Goal: Book appointment/travel/reservation

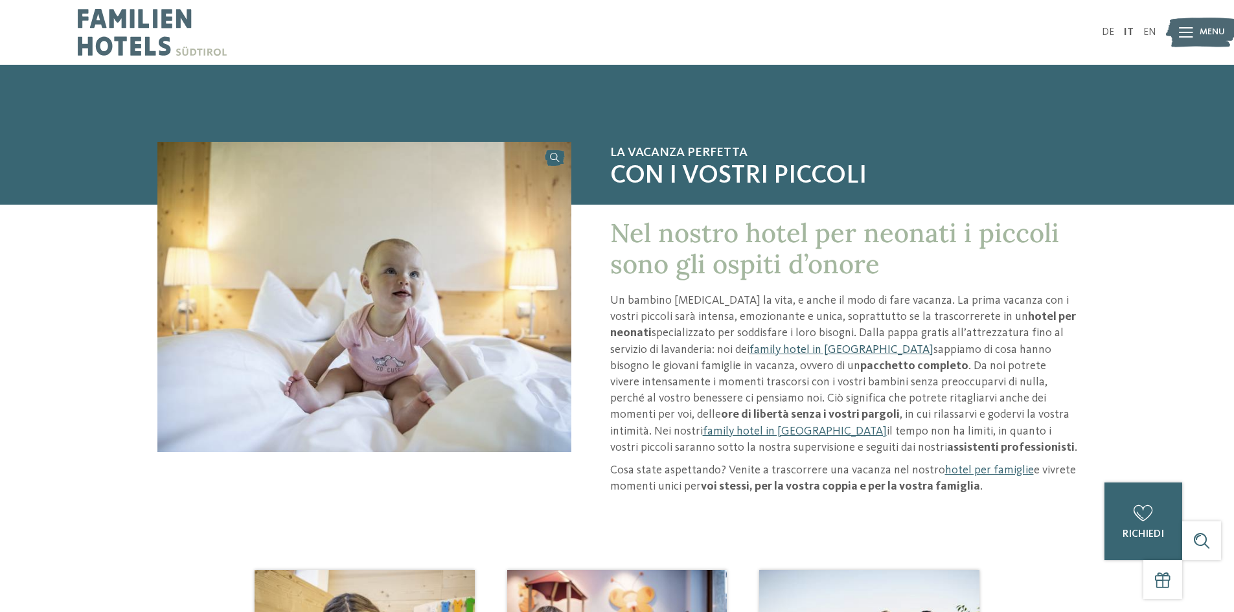
click at [750, 347] on link "family hotel in [GEOGRAPHIC_DATA]" at bounding box center [841, 350] width 184 height 12
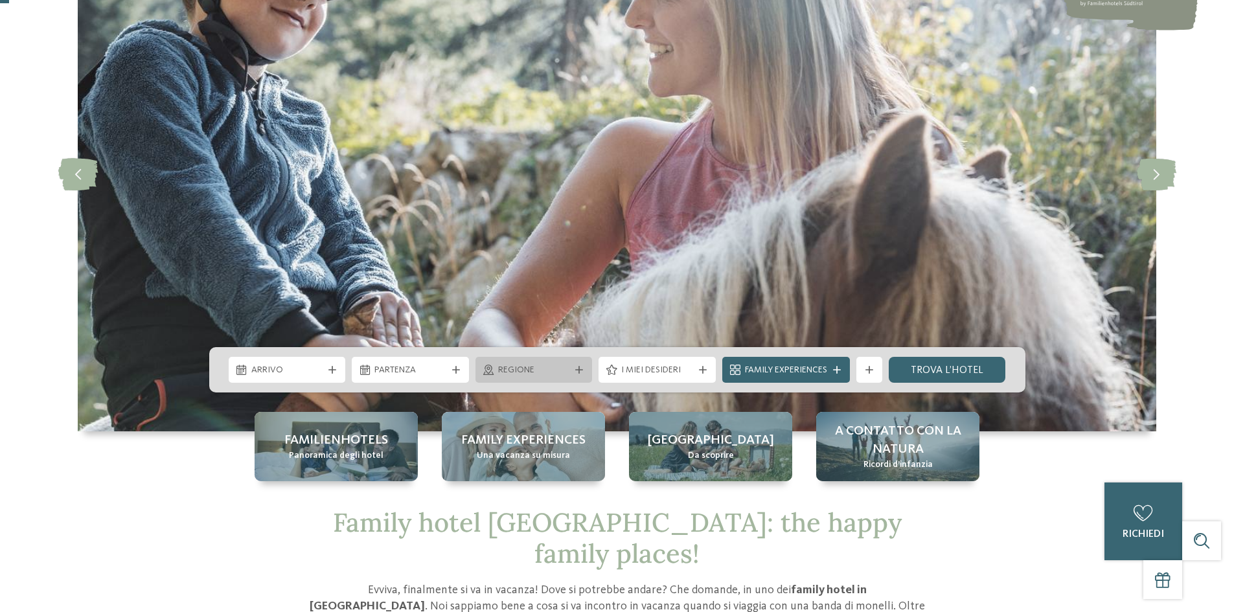
scroll to position [216, 0]
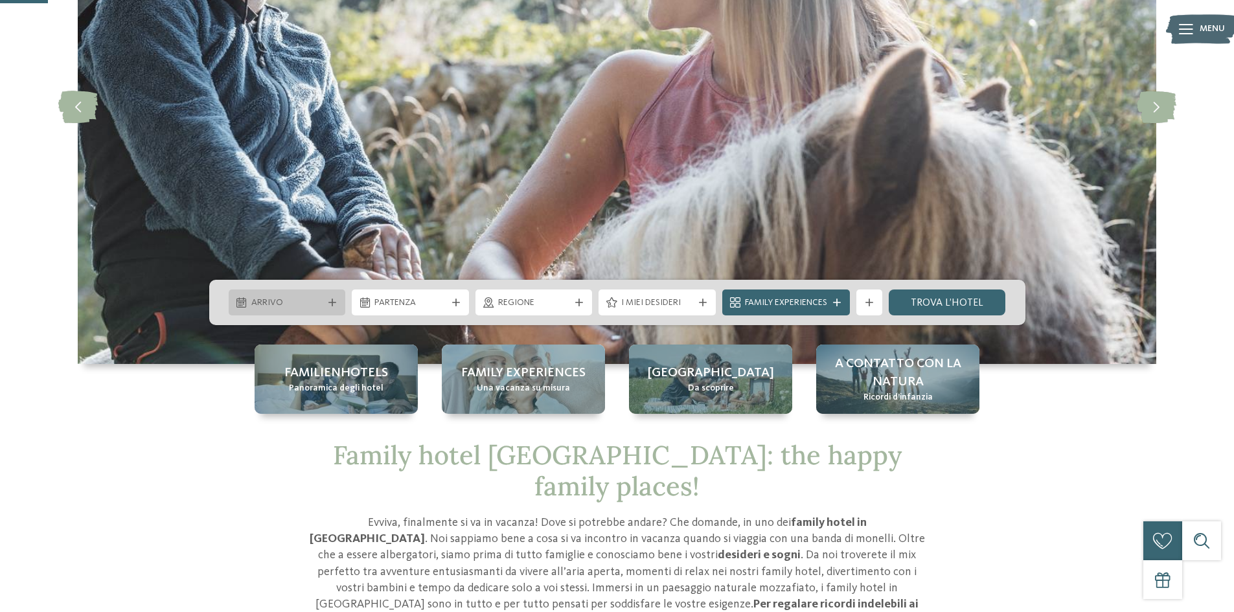
click at [303, 294] on div "Arrivo" at bounding box center [287, 303] width 117 height 26
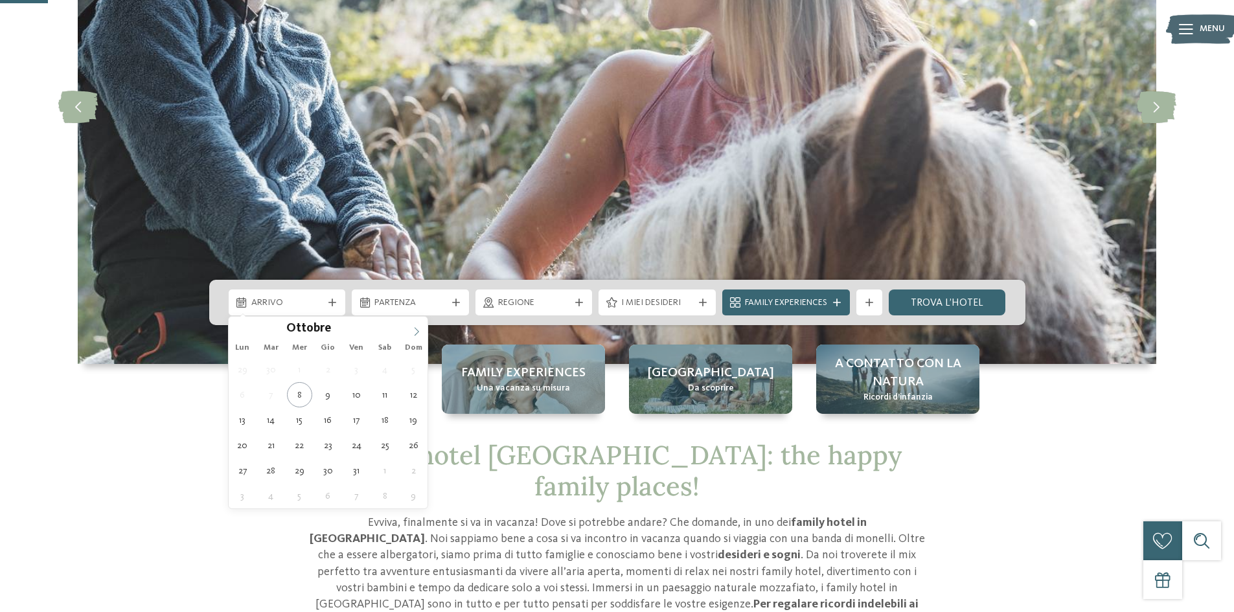
click at [411, 328] on span at bounding box center [416, 328] width 22 height 22
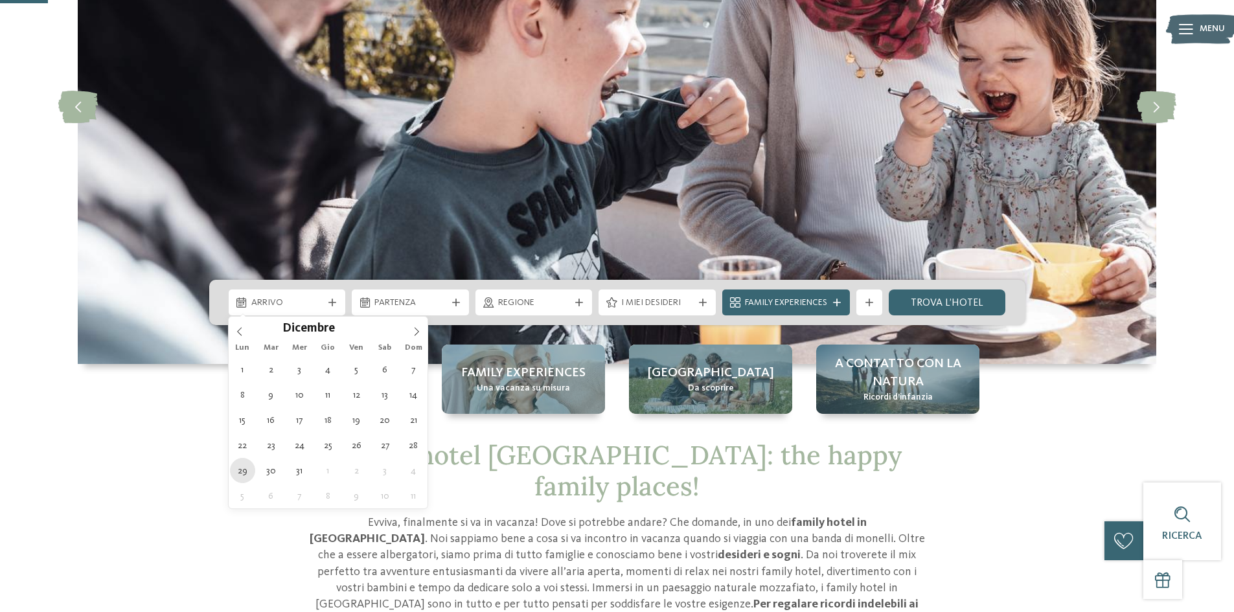
type div "29.12.2025"
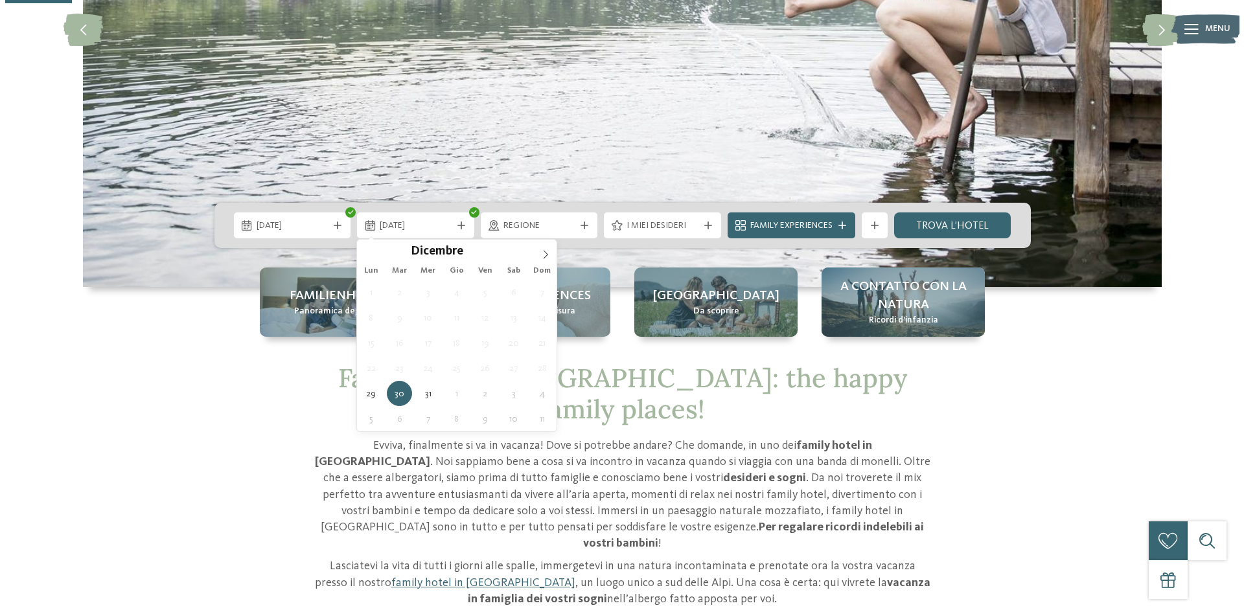
scroll to position [324, 0]
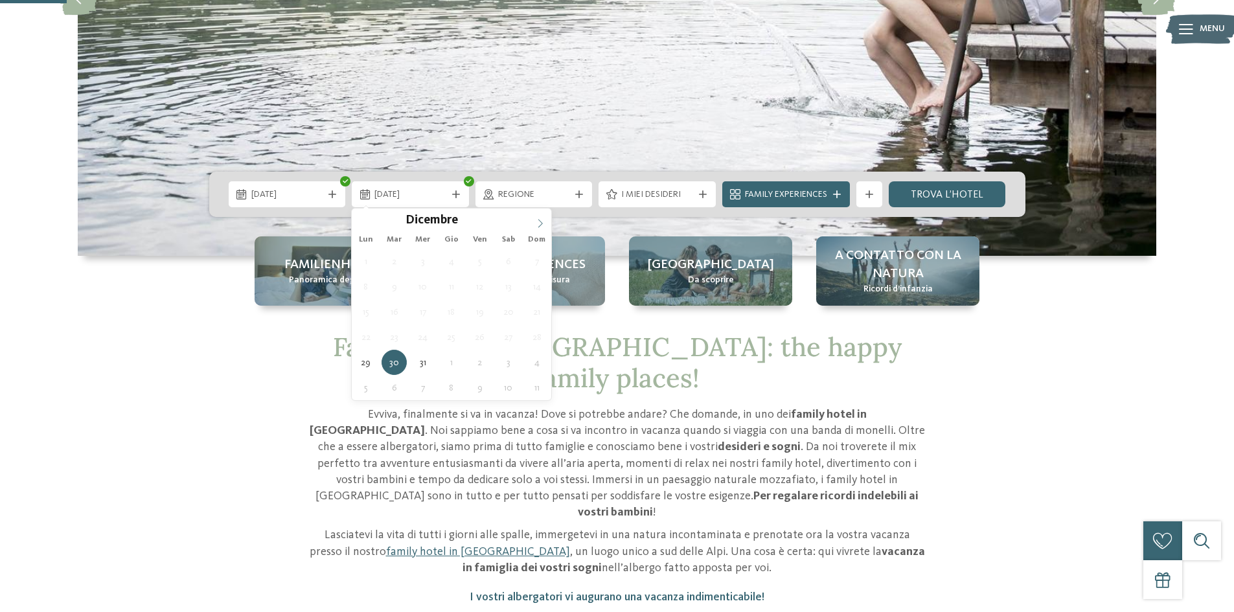
type input "****"
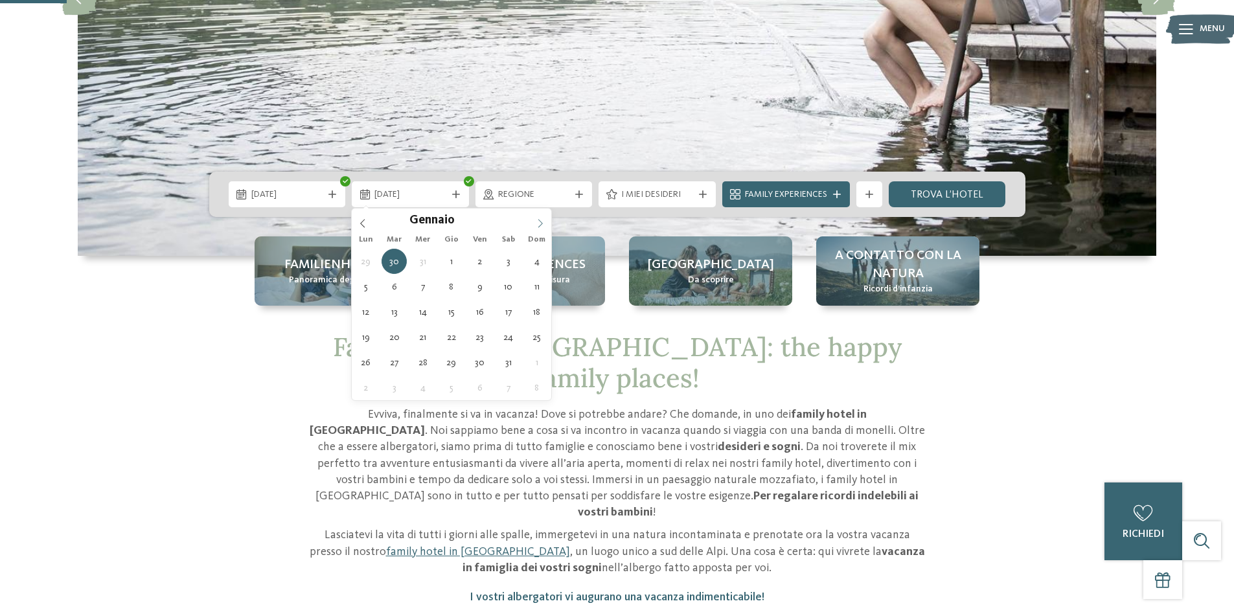
click at [536, 219] on icon at bounding box center [540, 223] width 9 height 9
type div "02.01.2026"
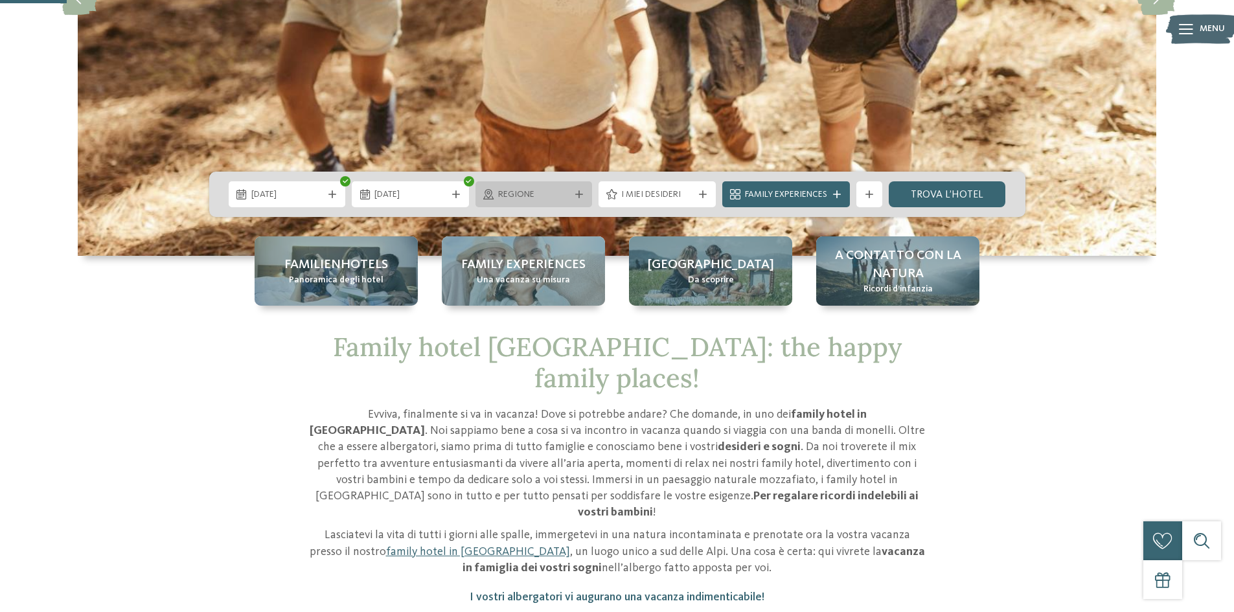
click at [547, 203] on div "Regione" at bounding box center [533, 194] width 117 height 26
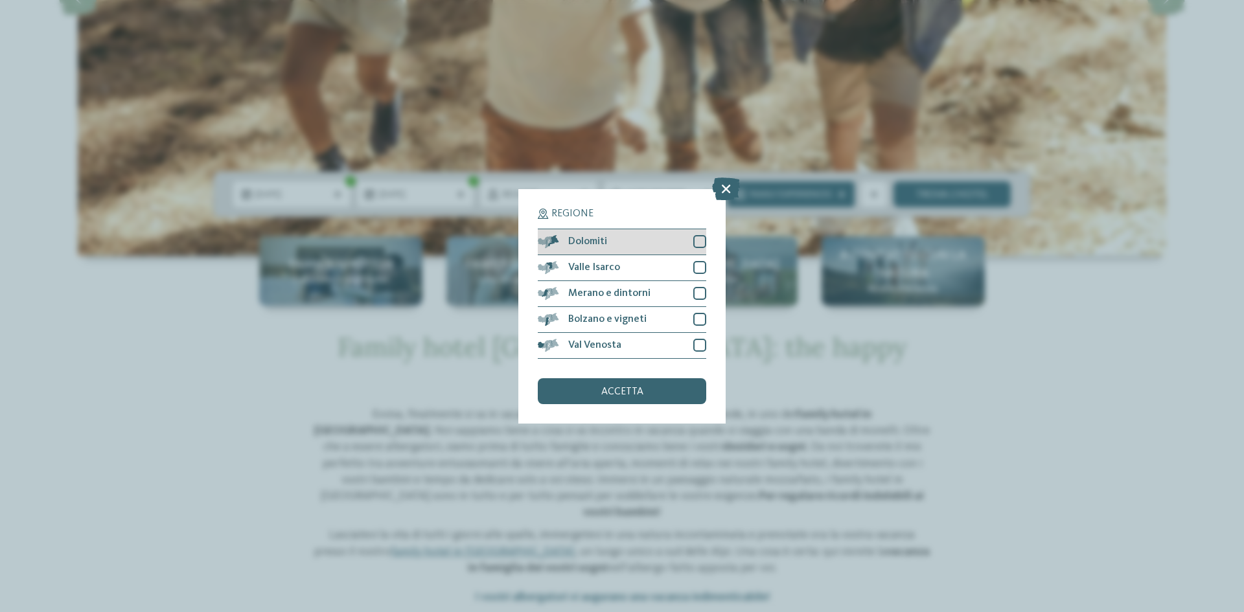
click at [705, 242] on div at bounding box center [699, 241] width 13 height 13
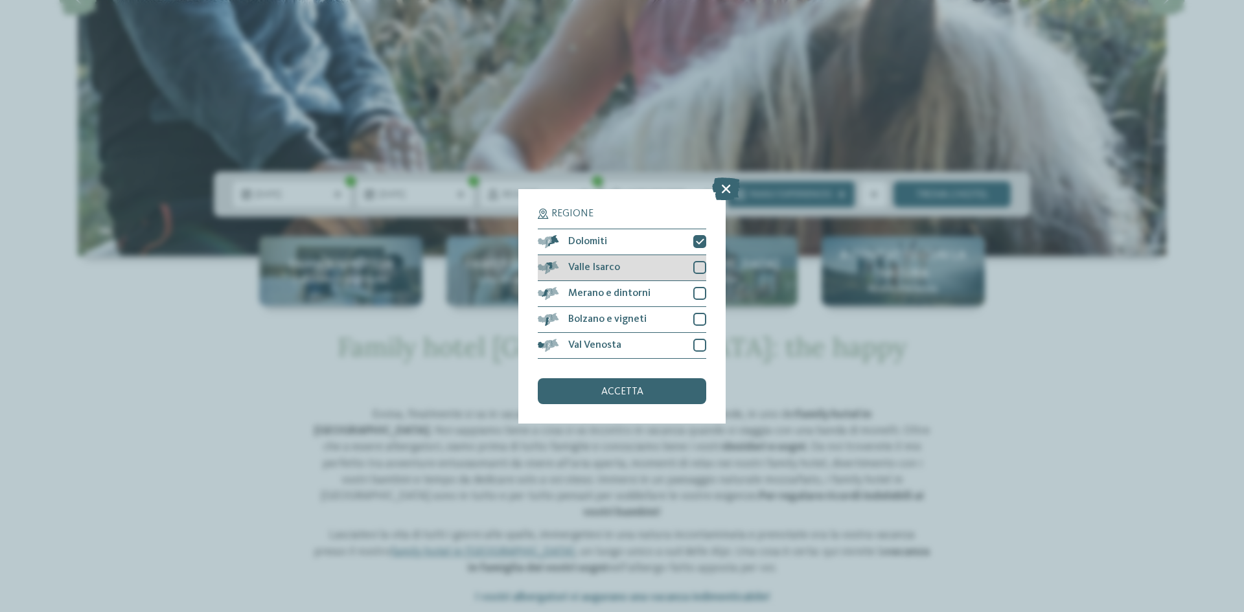
click at [696, 259] on div "Valle Isarco" at bounding box center [622, 268] width 168 height 26
click at [701, 290] on div at bounding box center [699, 293] width 13 height 13
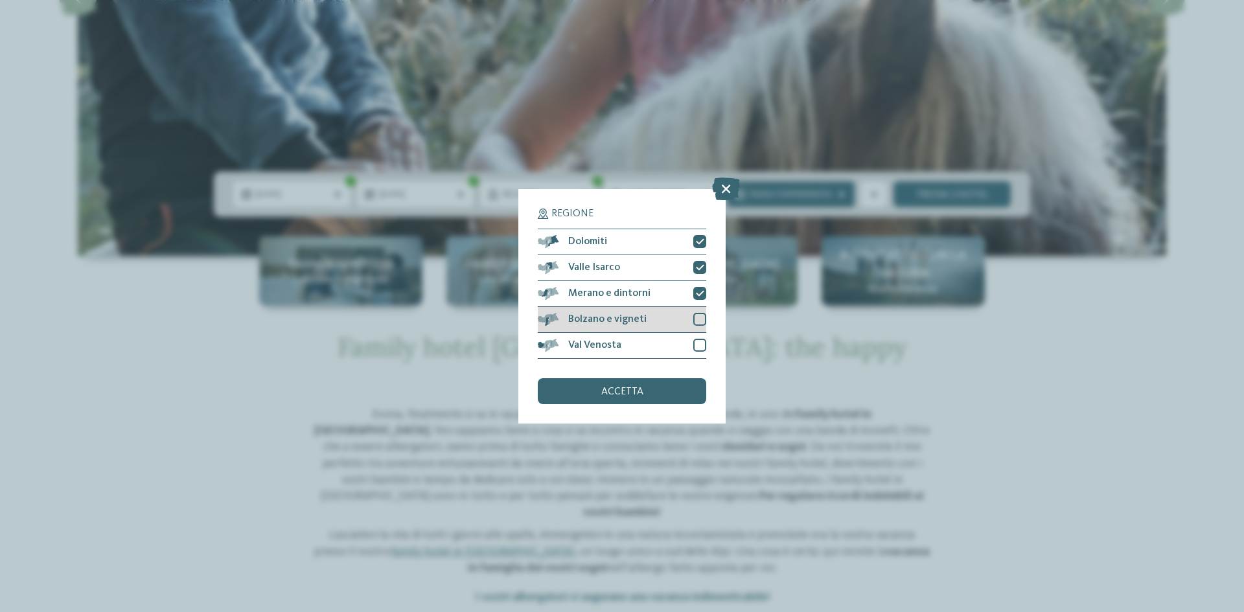
click at [698, 317] on div at bounding box center [699, 319] width 13 height 13
click at [698, 347] on div at bounding box center [699, 345] width 13 height 13
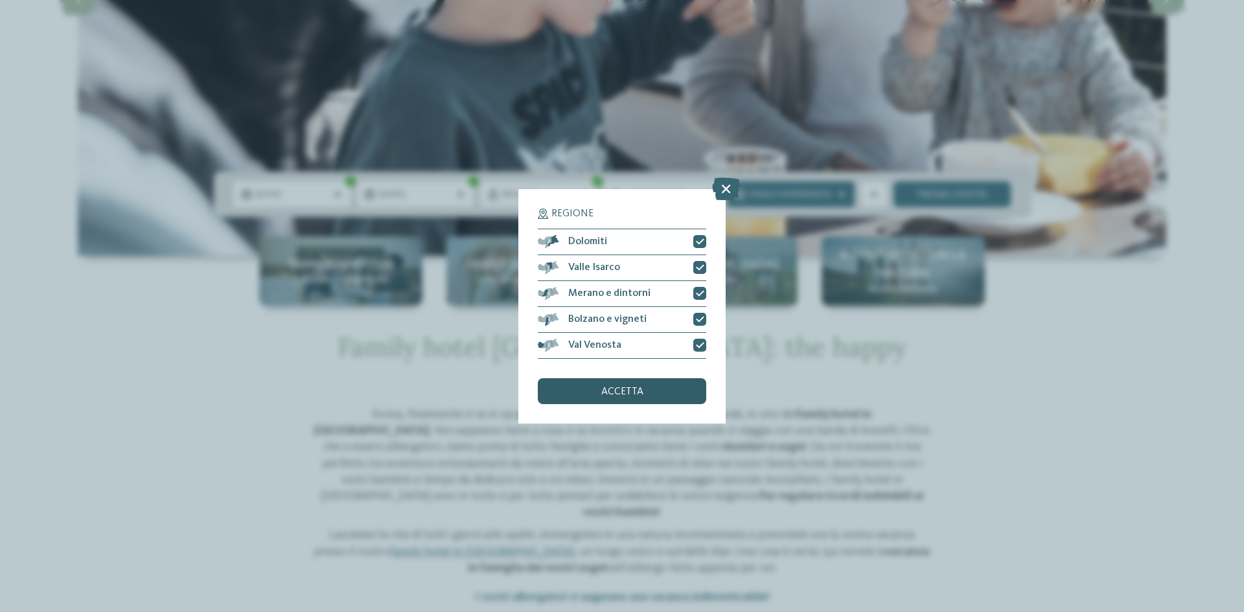
click at [628, 391] on span "accetta" at bounding box center [622, 392] width 42 height 10
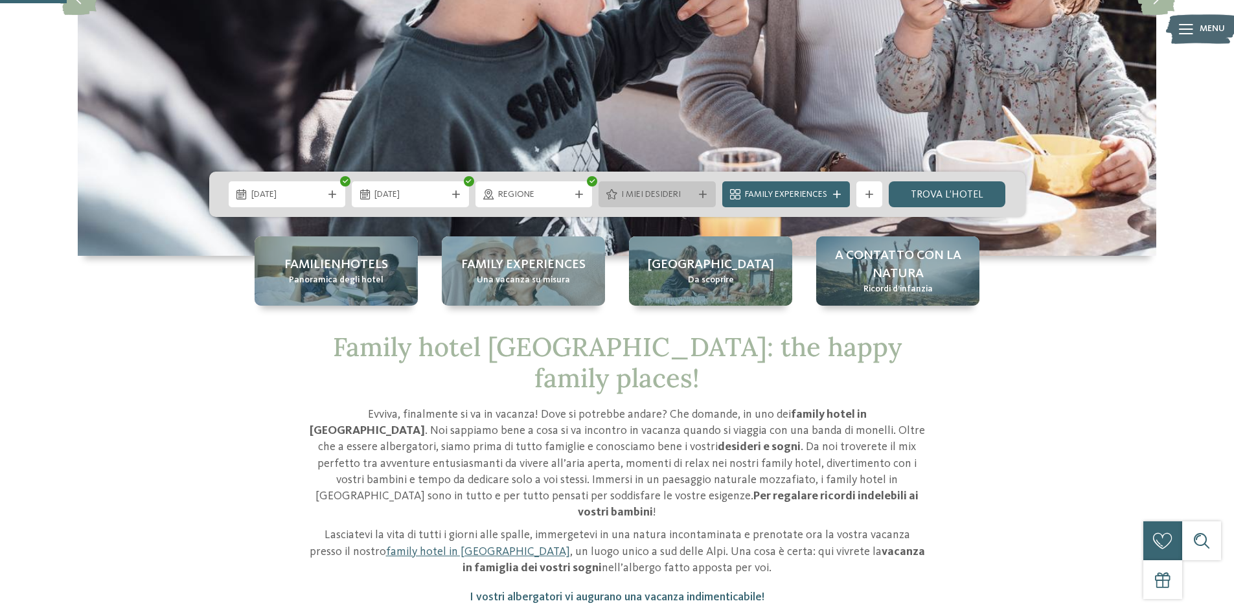
click at [696, 196] on div at bounding box center [702, 194] width 13 height 8
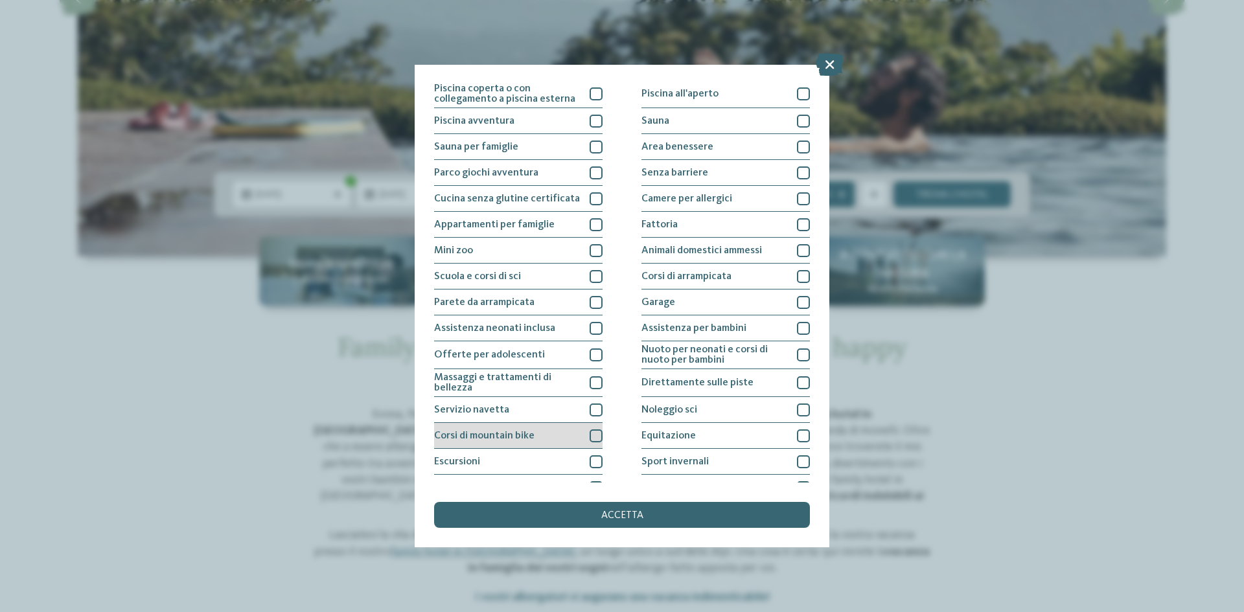
scroll to position [0, 0]
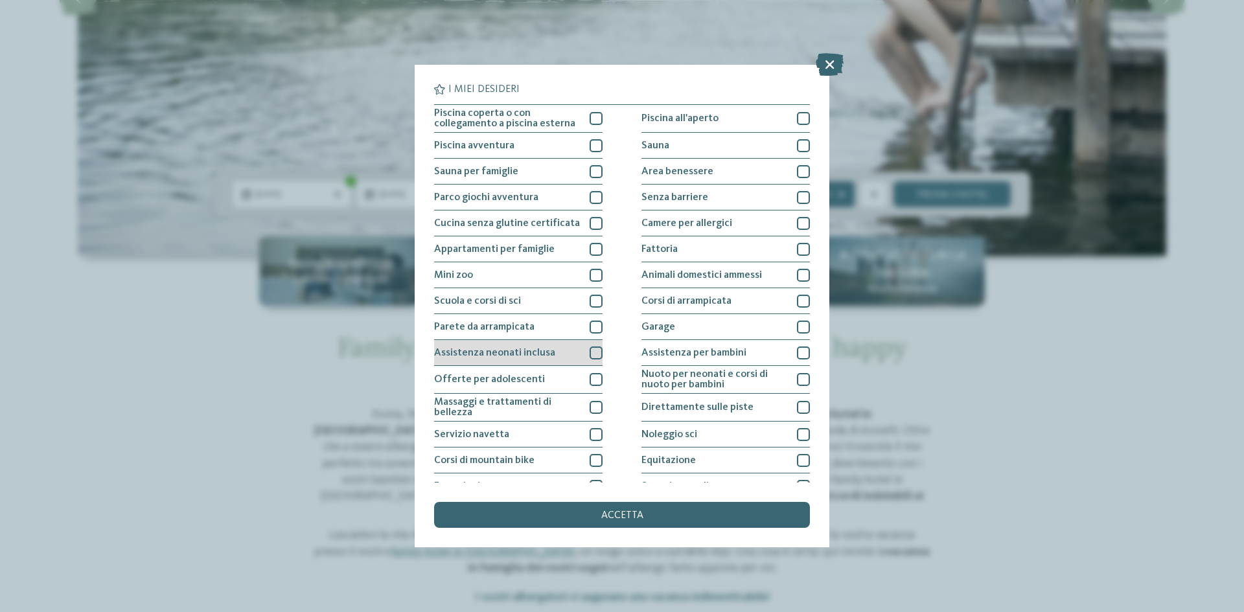
click at [589, 352] on div at bounding box center [595, 353] width 13 height 13
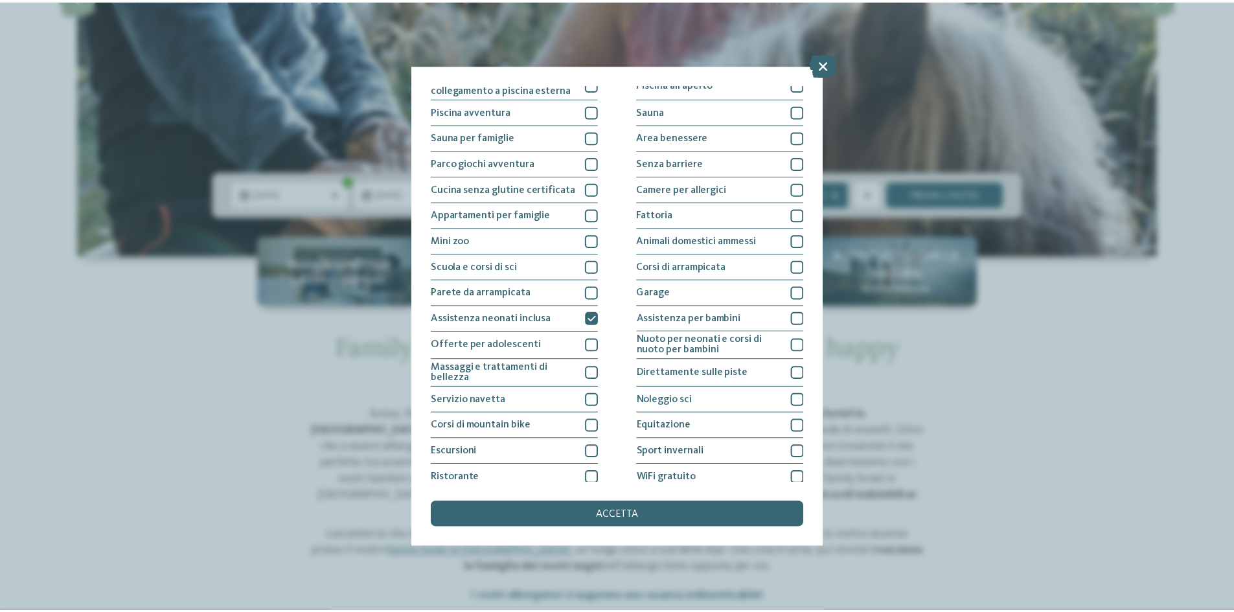
scroll to position [69, 0]
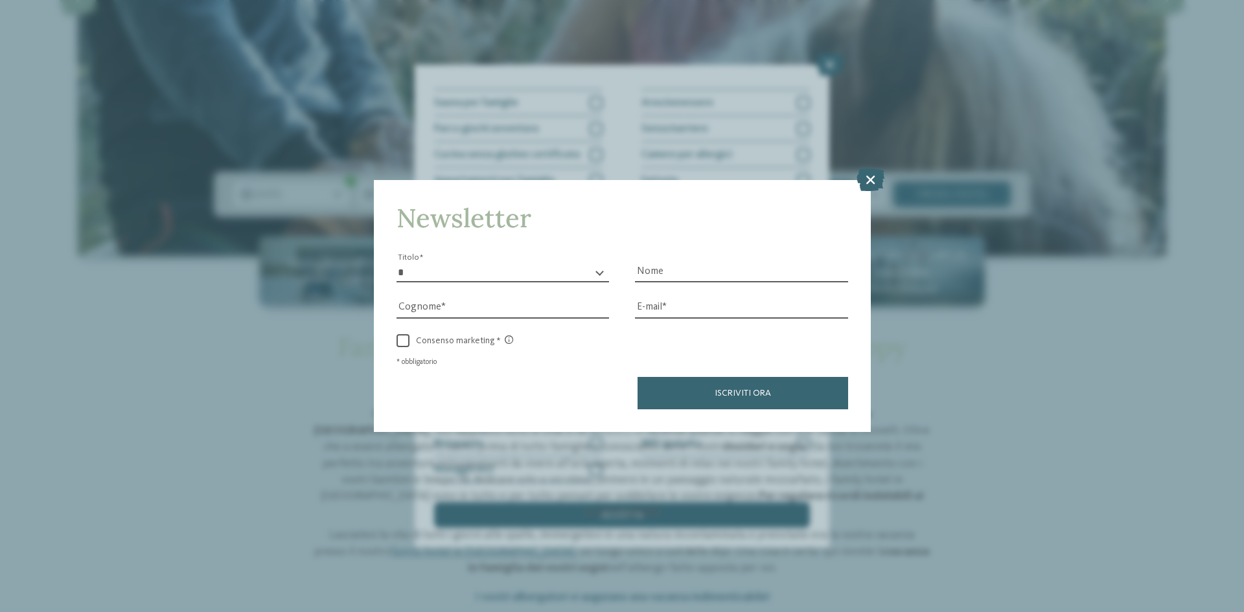
drag, startPoint x: 869, startPoint y: 183, endPoint x: 845, endPoint y: 181, distance: 24.0
click at [861, 179] on icon at bounding box center [870, 179] width 28 height 23
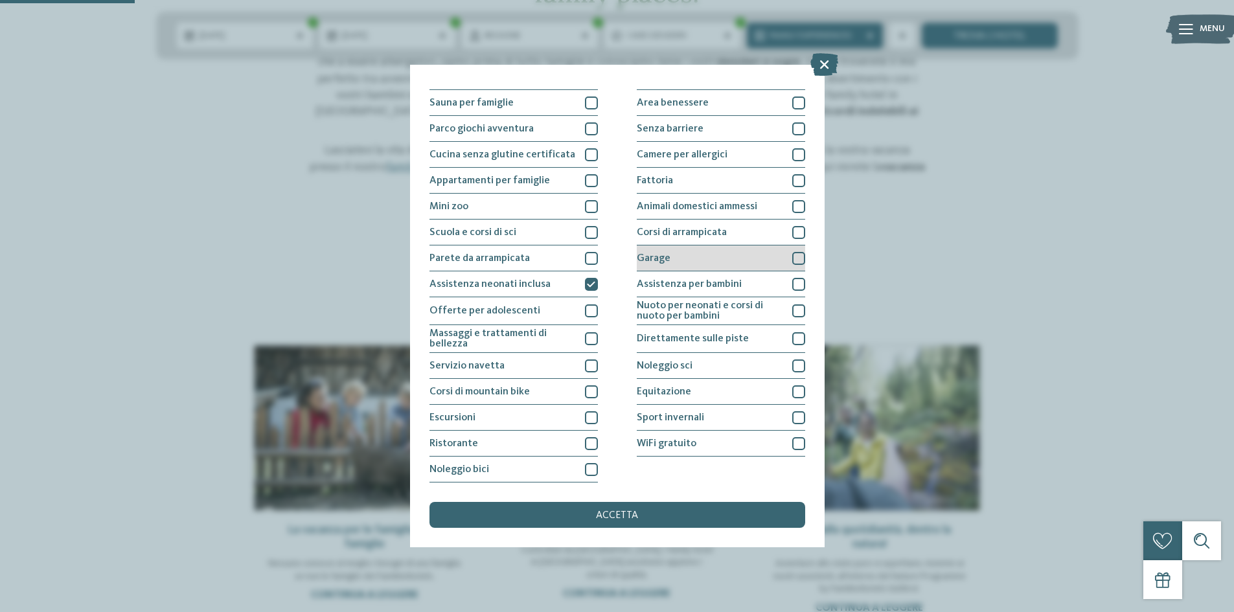
scroll to position [756, 0]
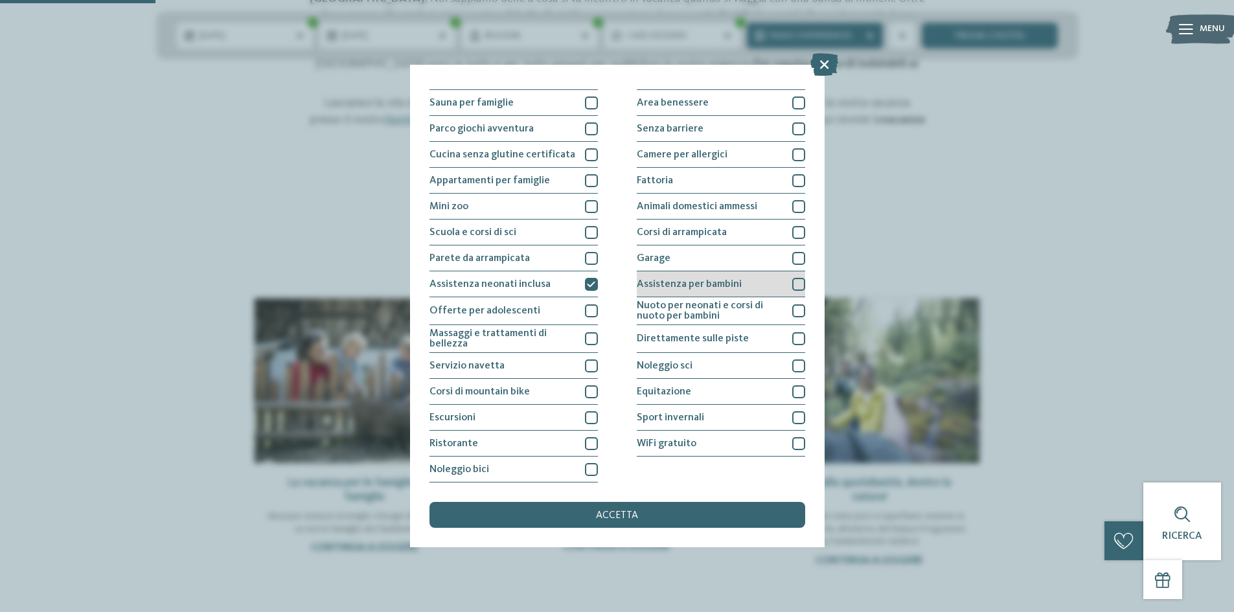
click at [724, 290] on div "Assistenza per bambini" at bounding box center [721, 284] width 168 height 26
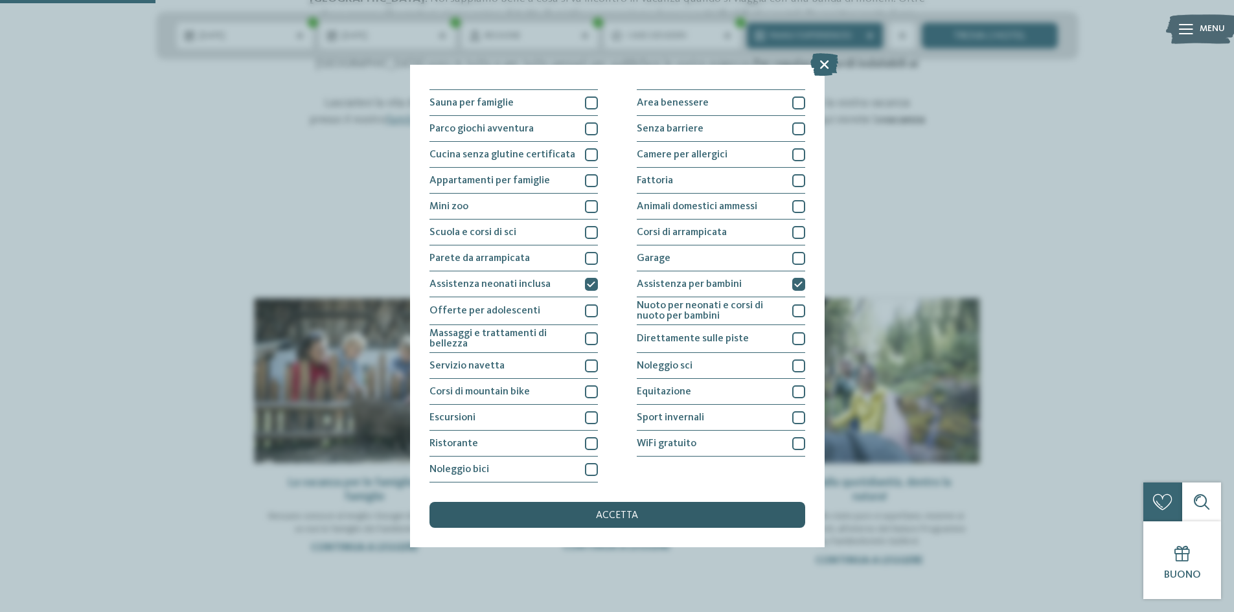
click at [639, 512] on div "accetta" at bounding box center [617, 515] width 376 height 26
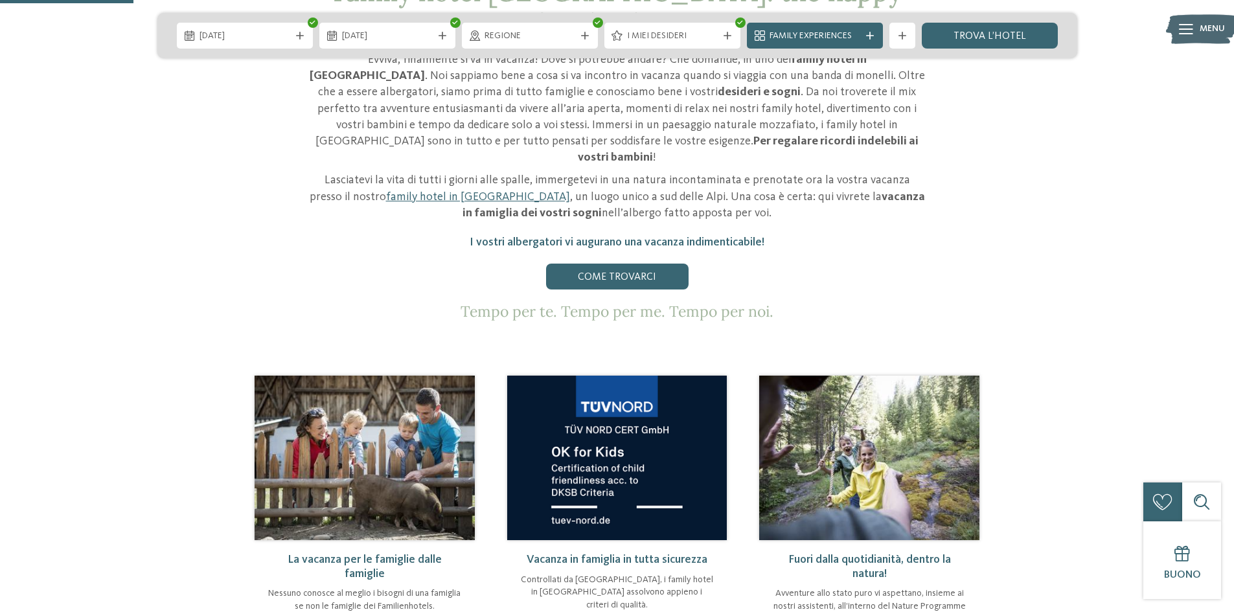
scroll to position [648, 0]
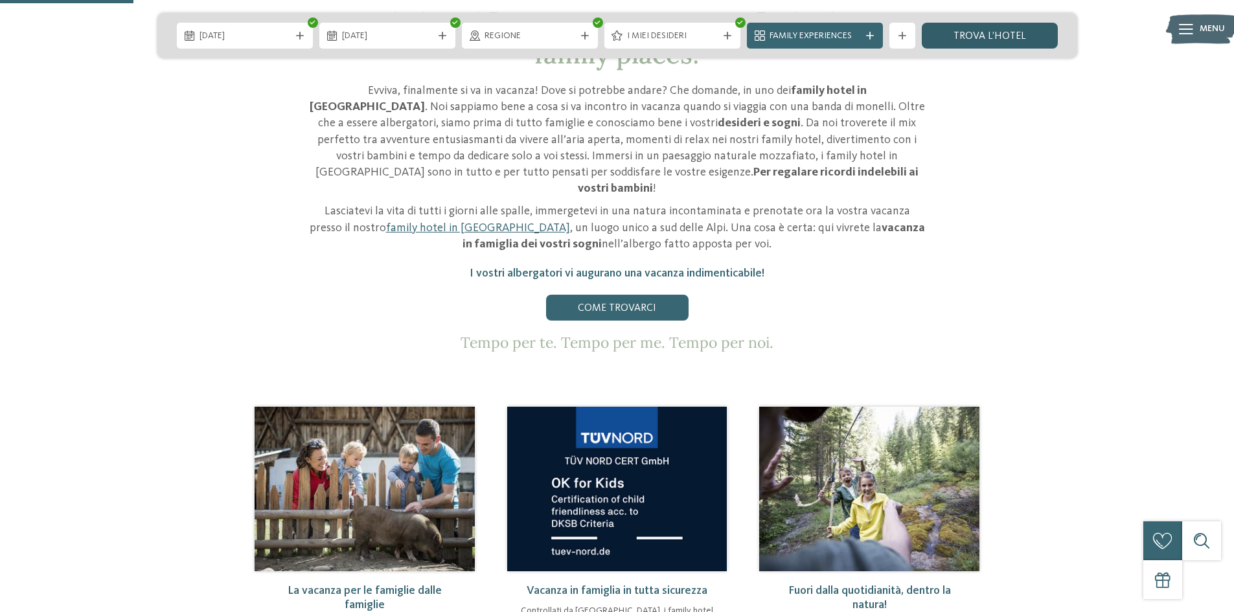
click at [954, 45] on link "trova l’hotel" at bounding box center [990, 36] width 136 height 26
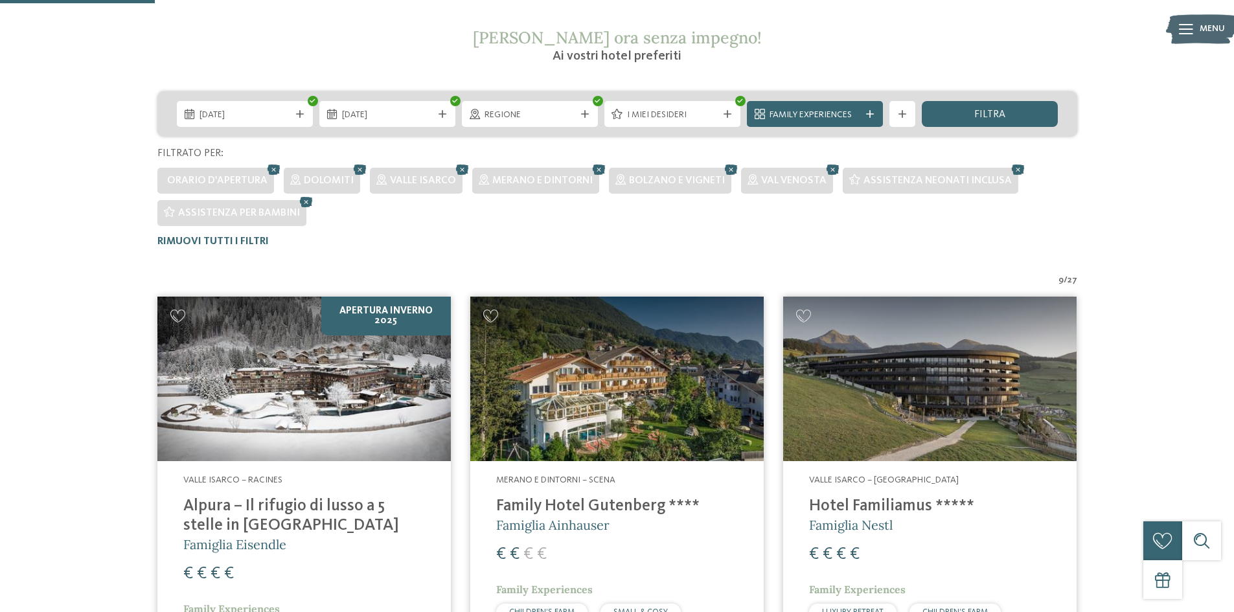
scroll to position [457, 0]
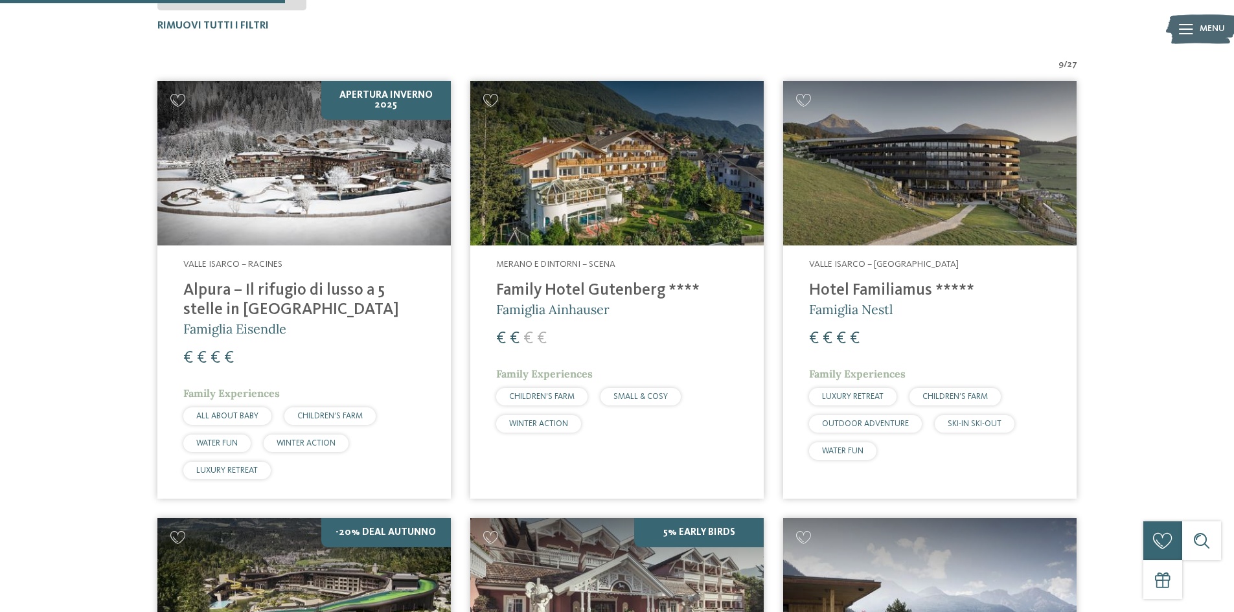
click at [610, 202] on img at bounding box center [616, 163] width 293 height 165
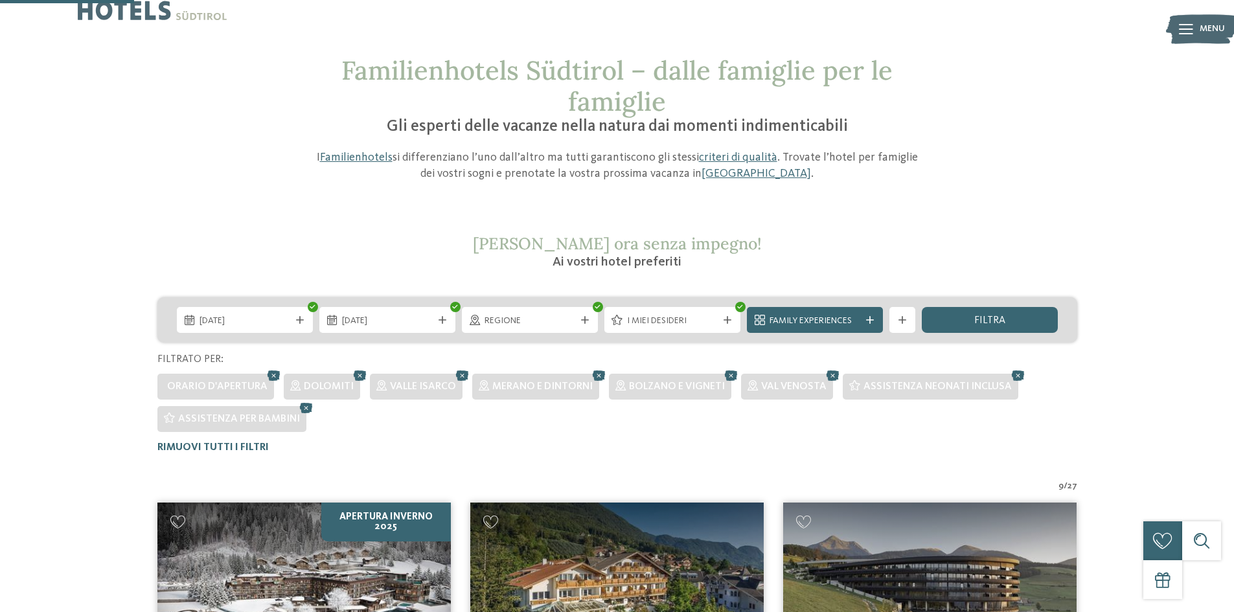
scroll to position [0, 0]
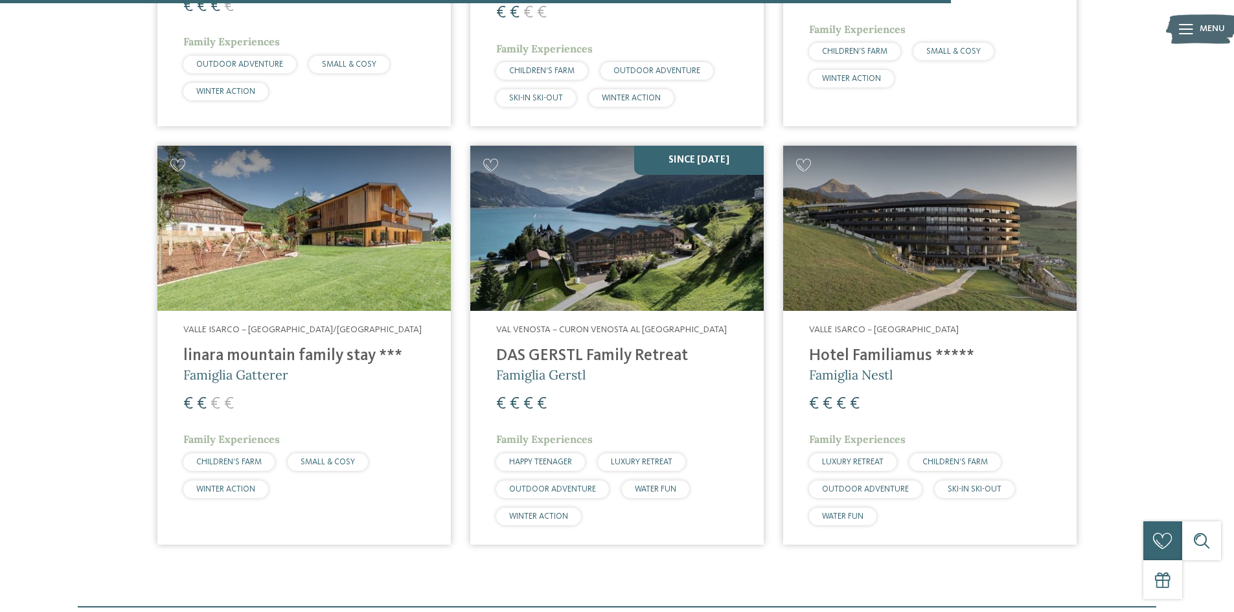
scroll to position [3068, 0]
